Goal: Check status: Check status

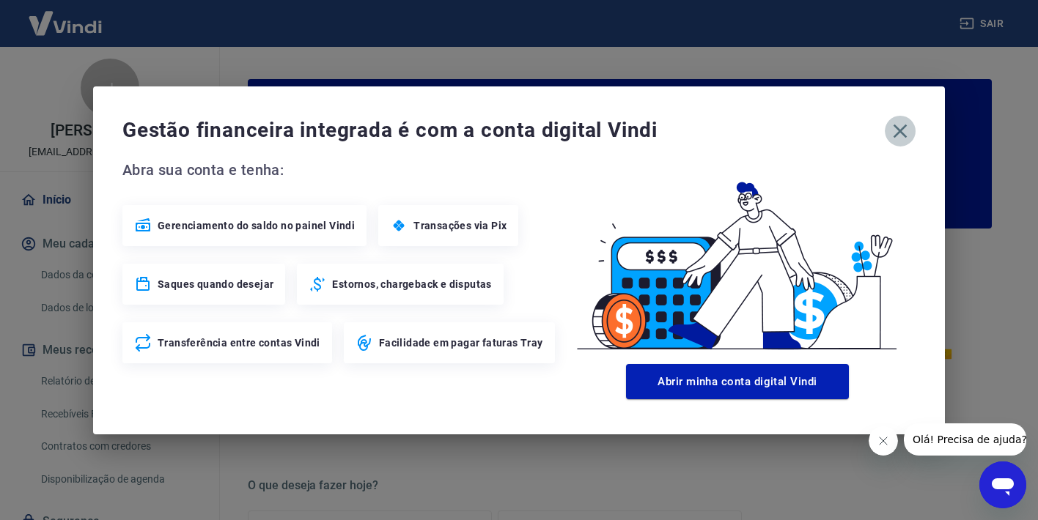
click at [900, 133] on icon "button" at bounding box center [899, 130] width 23 height 23
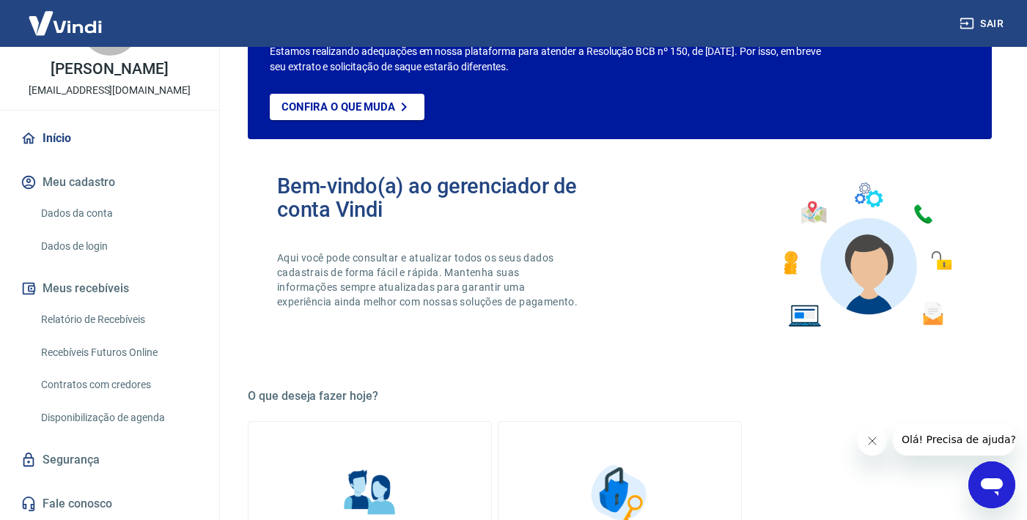
scroll to position [144, 0]
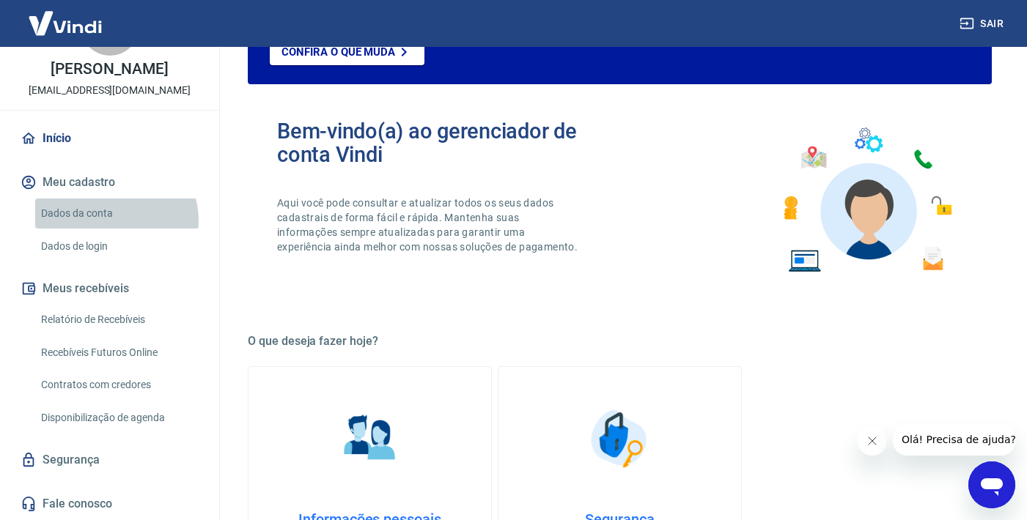
click at [115, 223] on link "Dados da conta" at bounding box center [118, 214] width 166 height 30
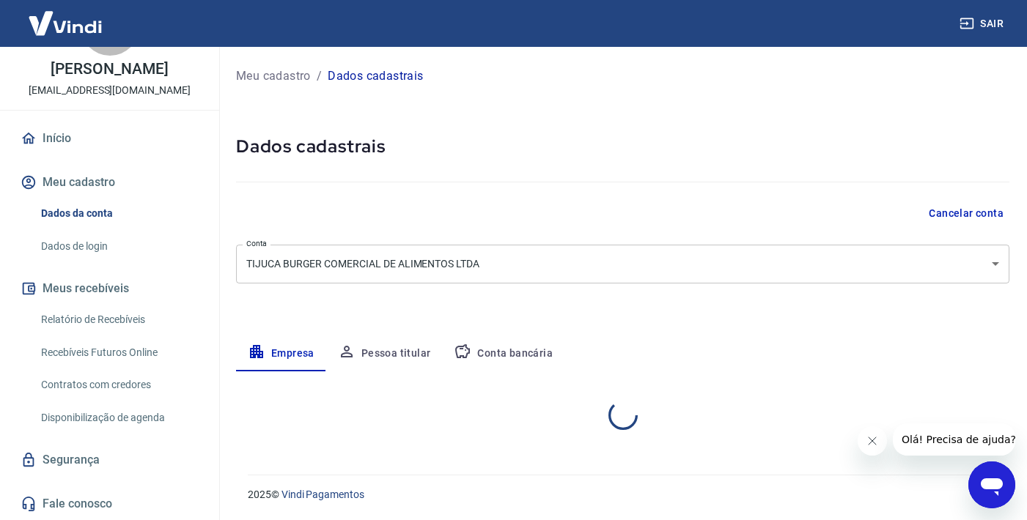
select select "RJ"
select select "business"
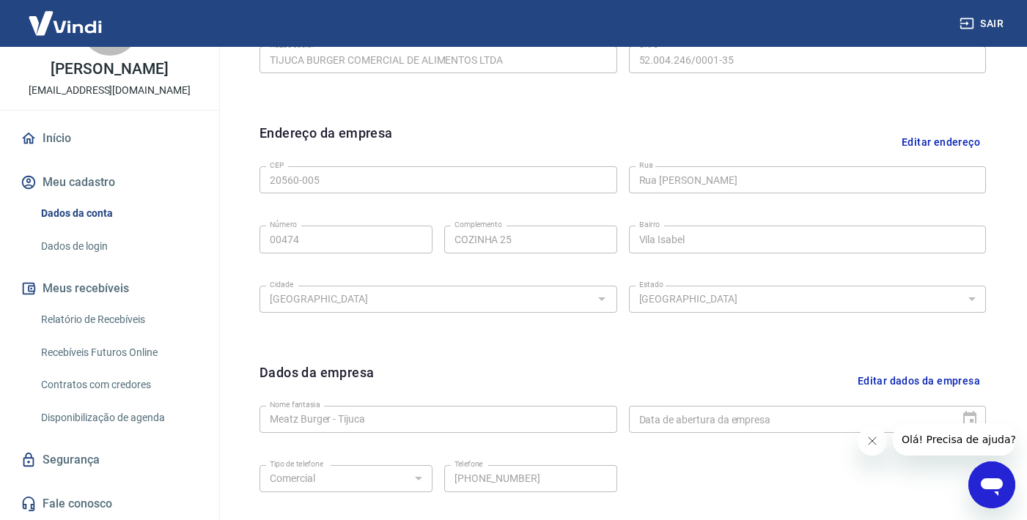
scroll to position [113, 0]
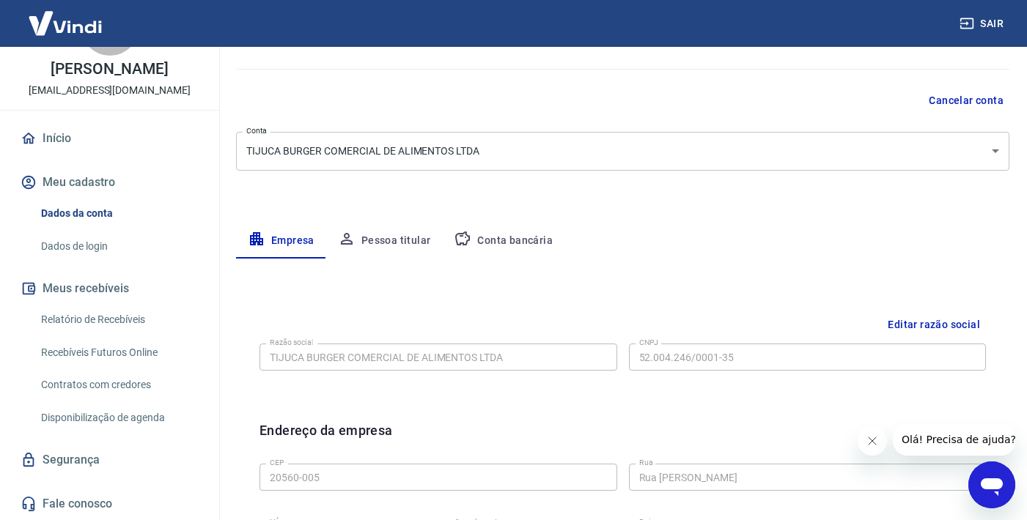
click at [396, 241] on button "Pessoa titular" at bounding box center [384, 241] width 117 height 35
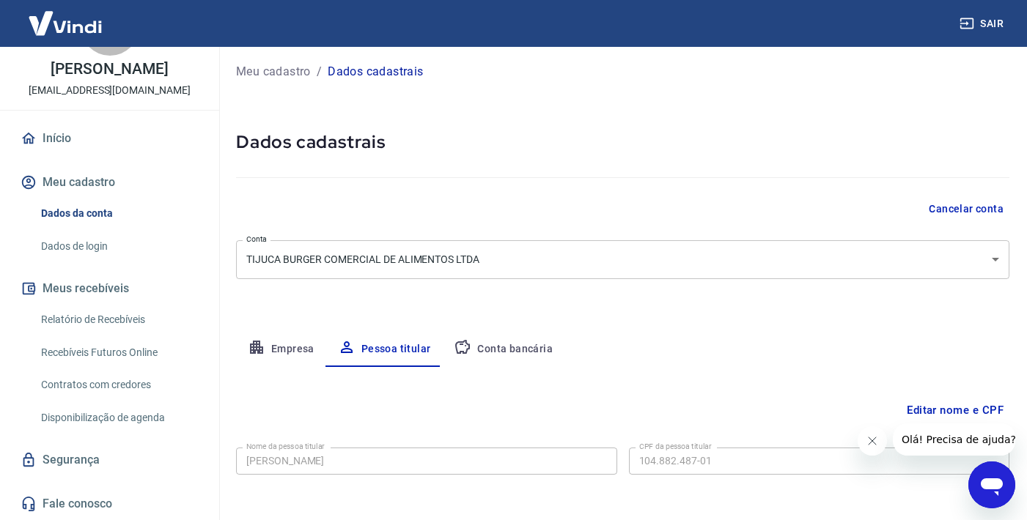
scroll to position [65, 0]
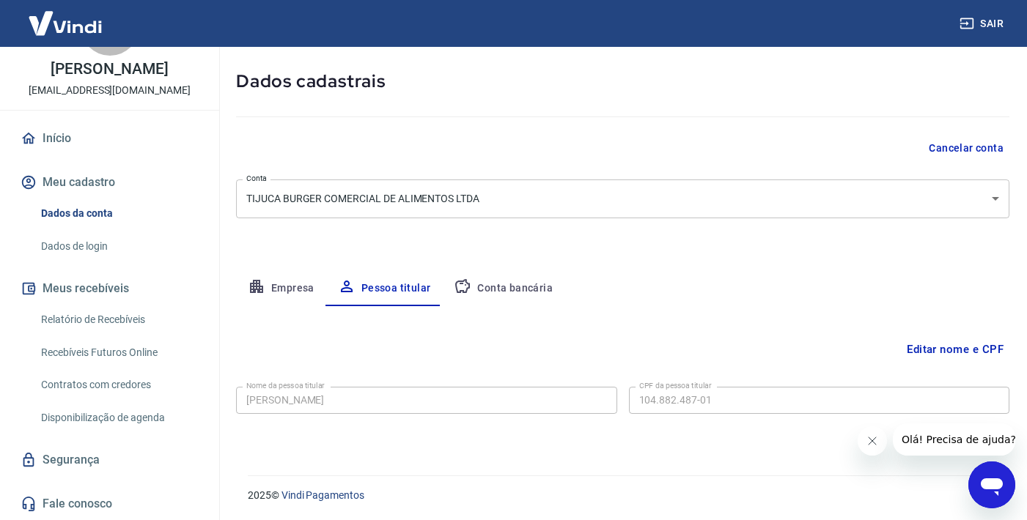
click at [92, 244] on link "Dados de login" at bounding box center [118, 247] width 166 height 30
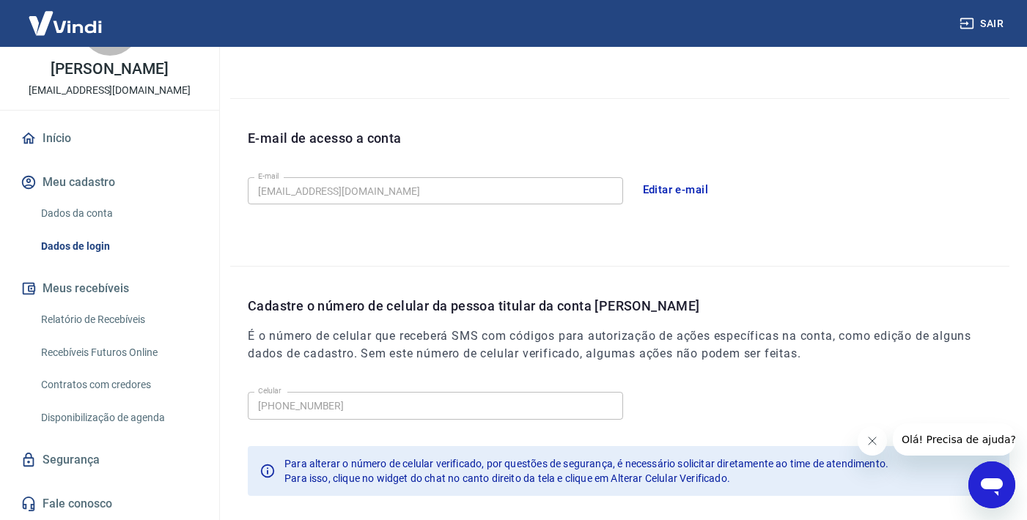
scroll to position [418, 0]
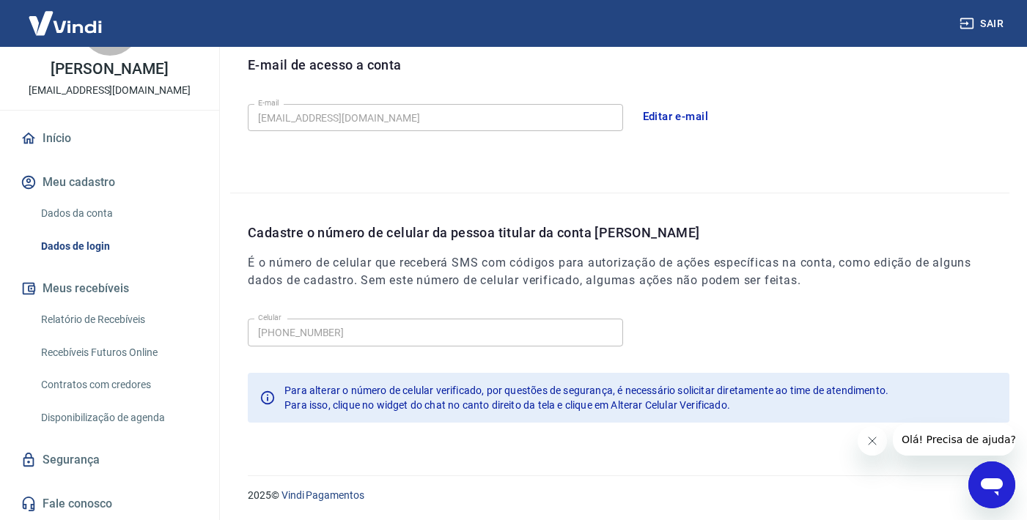
click at [105, 319] on link "Relatório de Recebíveis" at bounding box center [118, 320] width 166 height 30
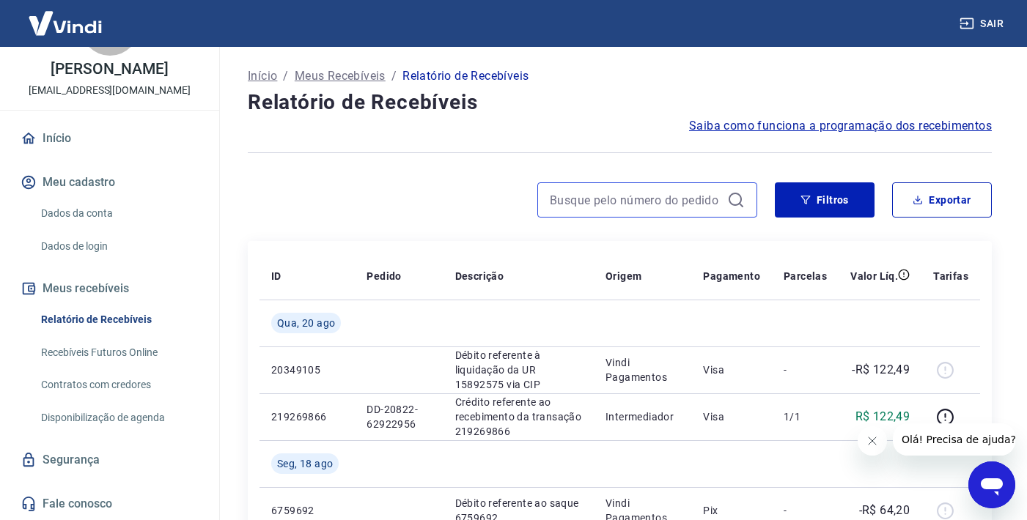
click at [662, 191] on input at bounding box center [635, 200] width 171 height 22
paste input "DD-20822-63370060"
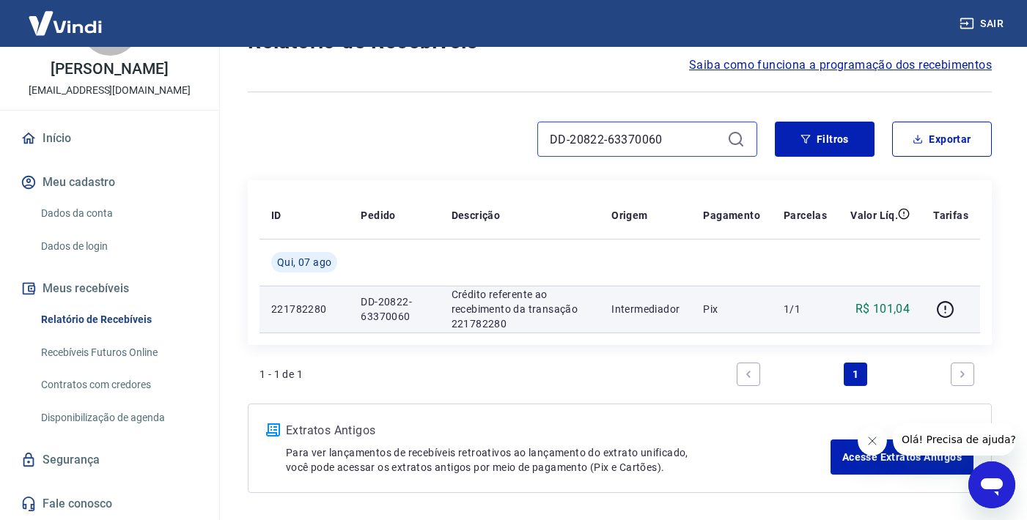
scroll to position [64, 0]
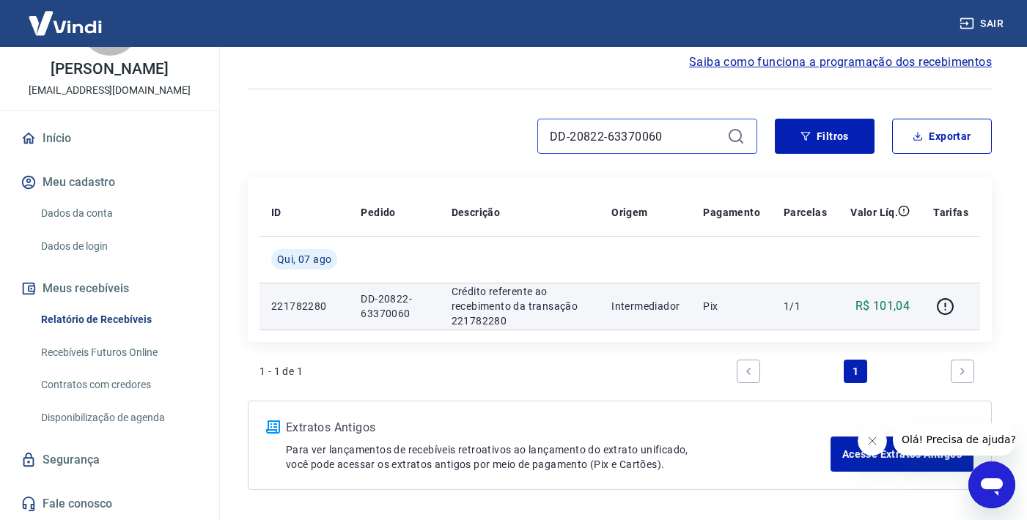
type input "DD-20822-63370060"
click at [644, 304] on p "Intermediador" at bounding box center [645, 306] width 68 height 15
click at [557, 306] on p "Crédito referente ao recebimento da transação 221782280" at bounding box center [519, 306] width 137 height 44
click at [422, 309] on p "DD-20822-63370060" at bounding box center [394, 306] width 67 height 29
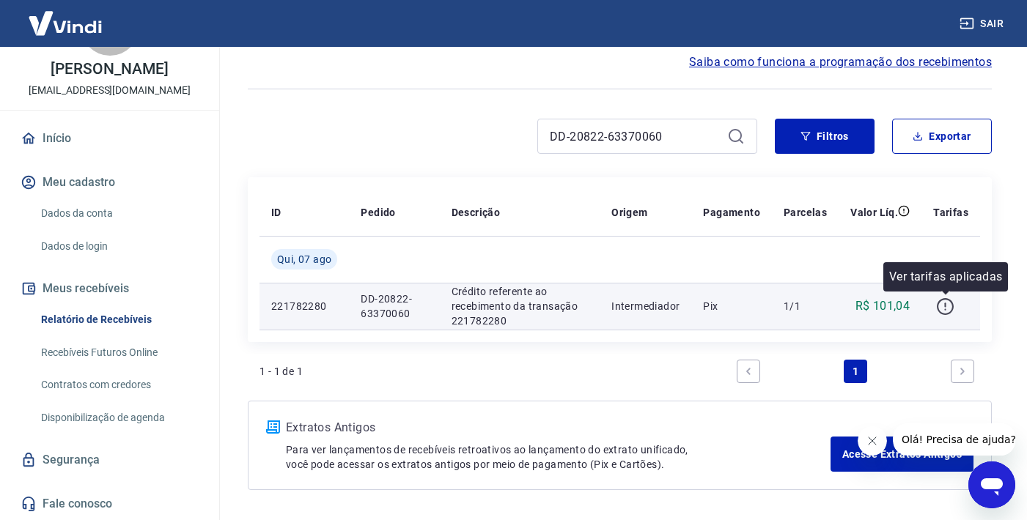
click at [943, 309] on icon "button" at bounding box center [945, 307] width 18 height 18
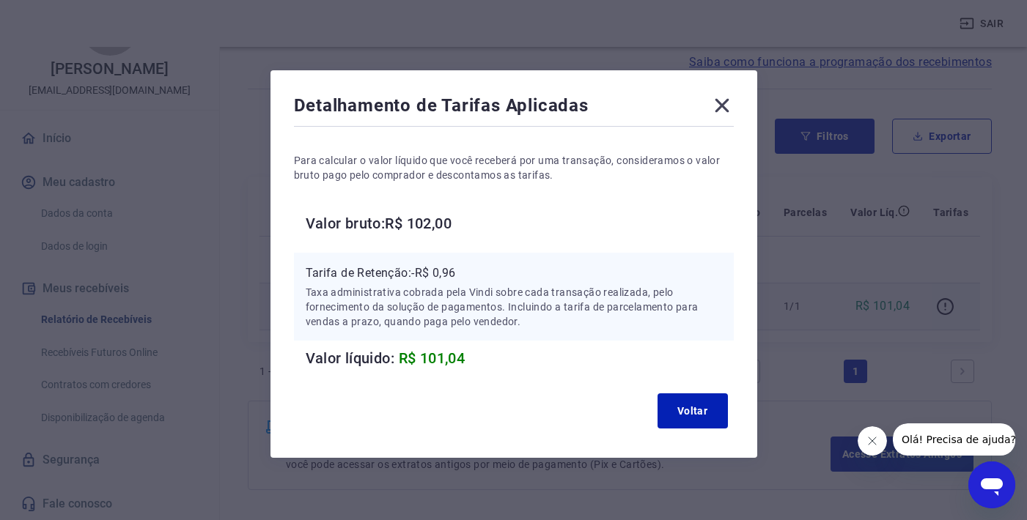
click at [723, 105] on icon at bounding box center [722, 106] width 14 height 14
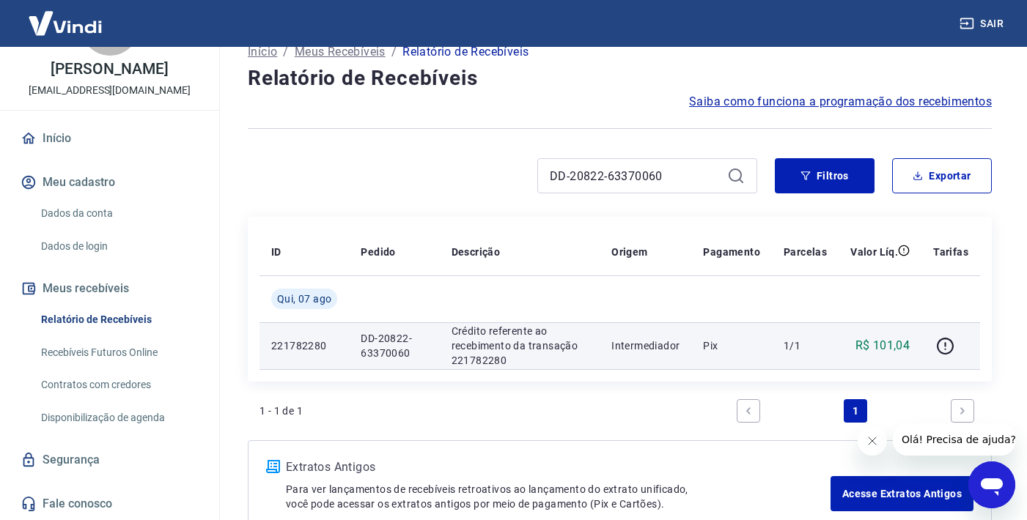
scroll to position [48, 0]
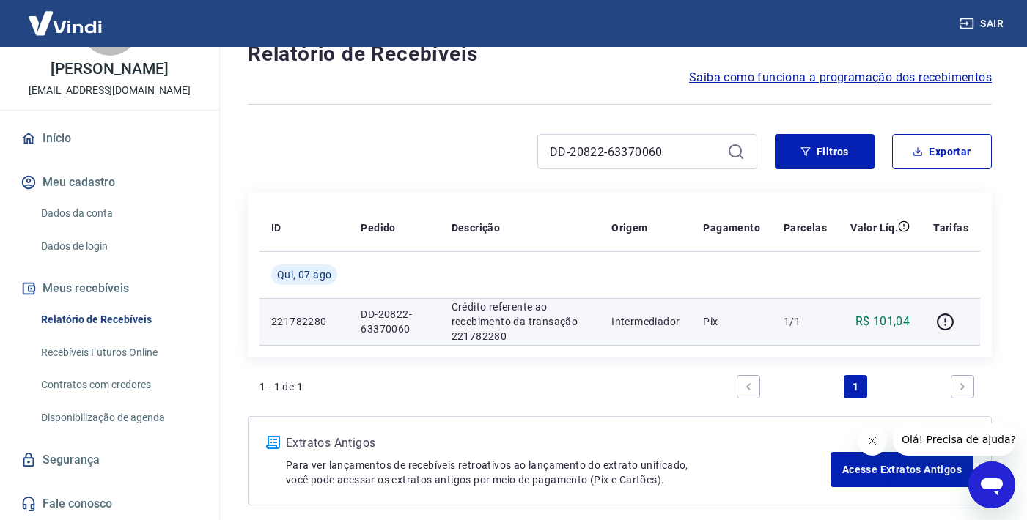
click at [92, 138] on link "Início" at bounding box center [110, 138] width 184 height 32
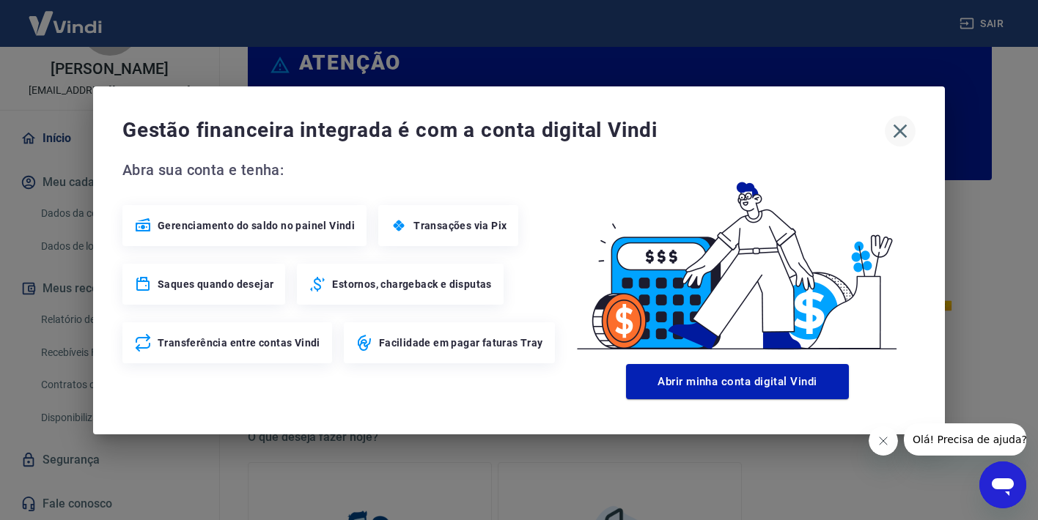
click at [899, 127] on icon "button" at bounding box center [899, 130] width 23 height 23
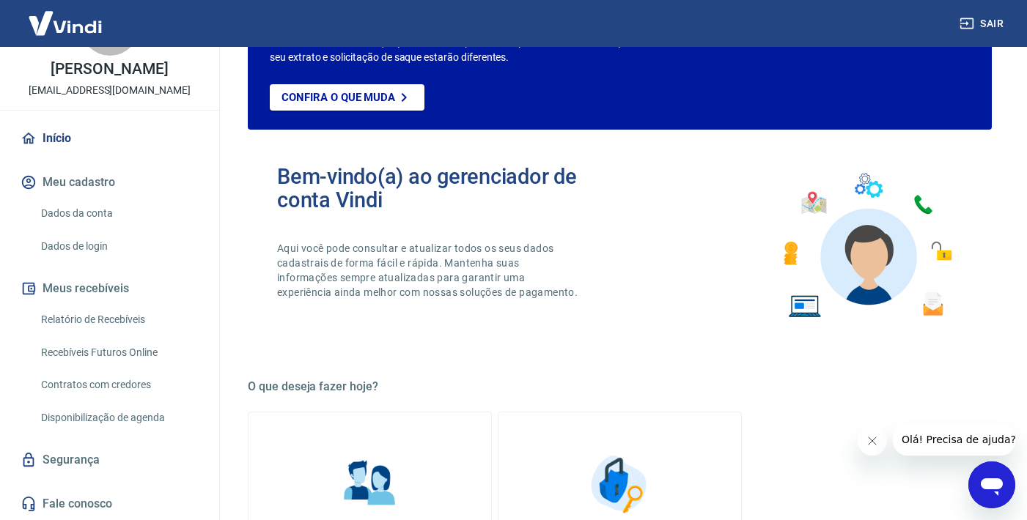
scroll to position [102, 0]
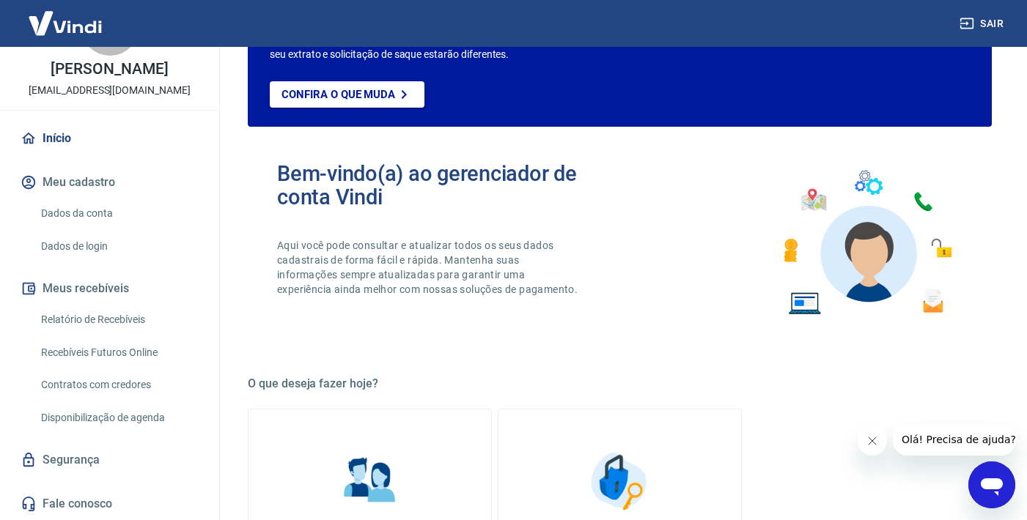
click at [102, 326] on link "Relatório de Recebíveis" at bounding box center [118, 320] width 166 height 30
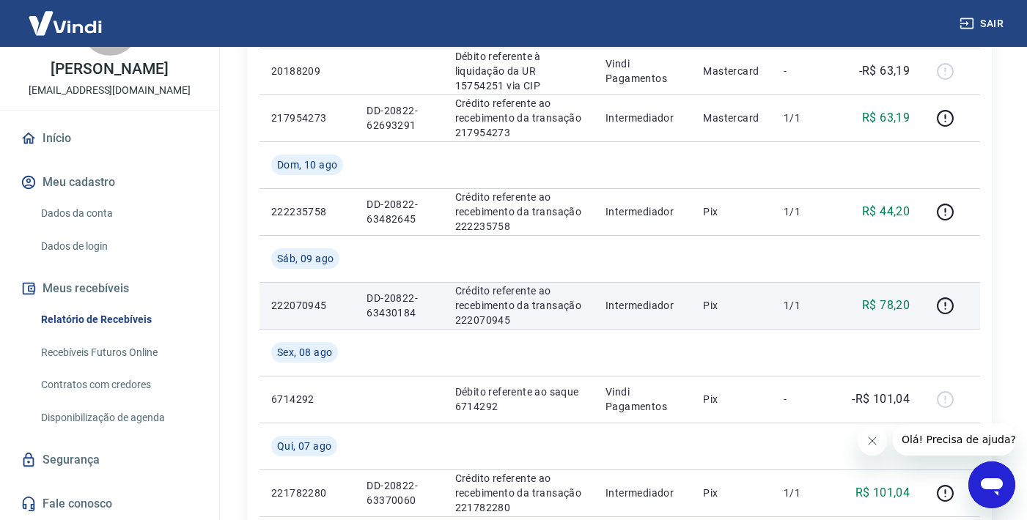
scroll to position [1408, 0]
